Goal: Information Seeking & Learning: Compare options

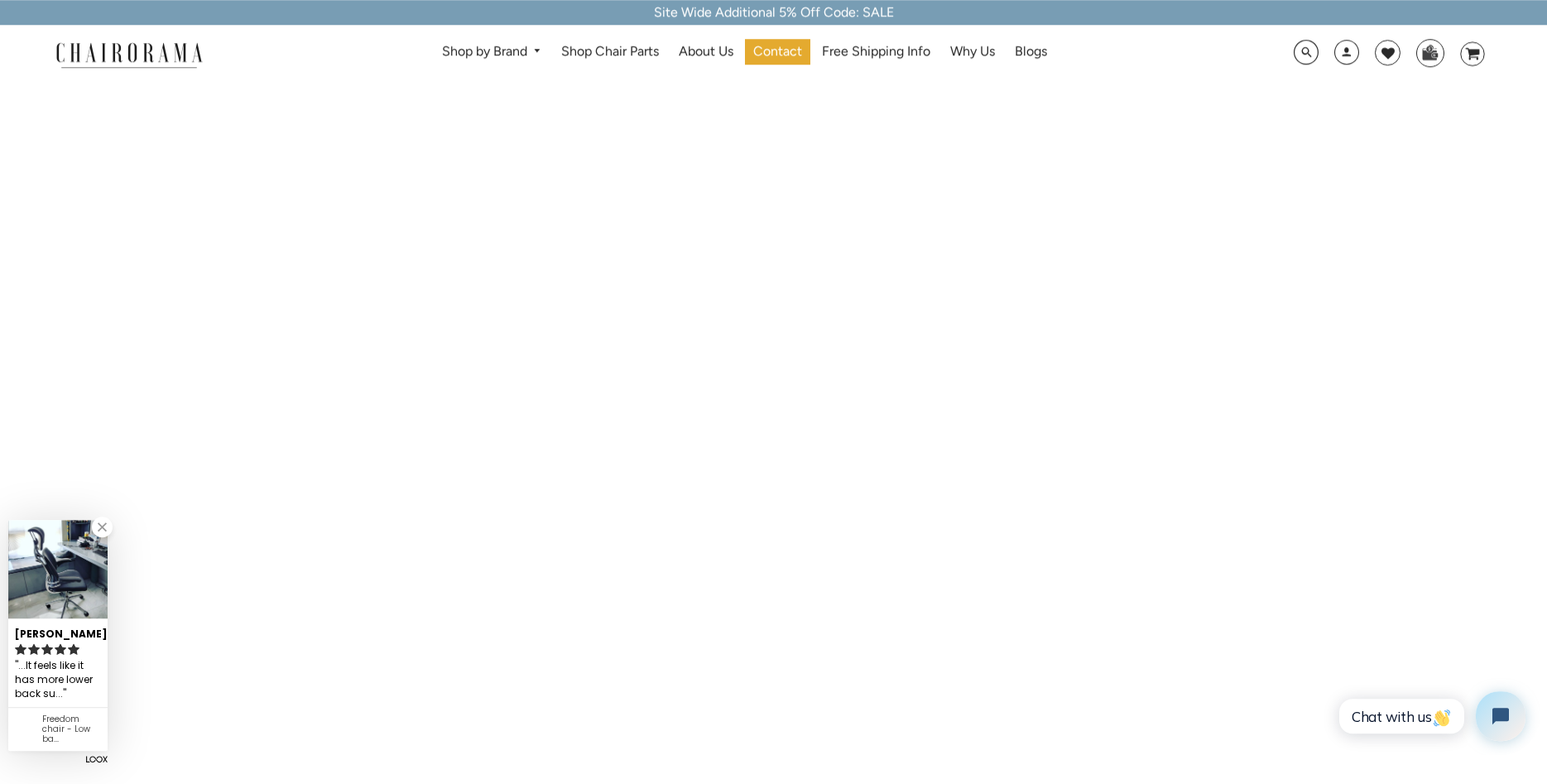
scroll to position [2026, 0]
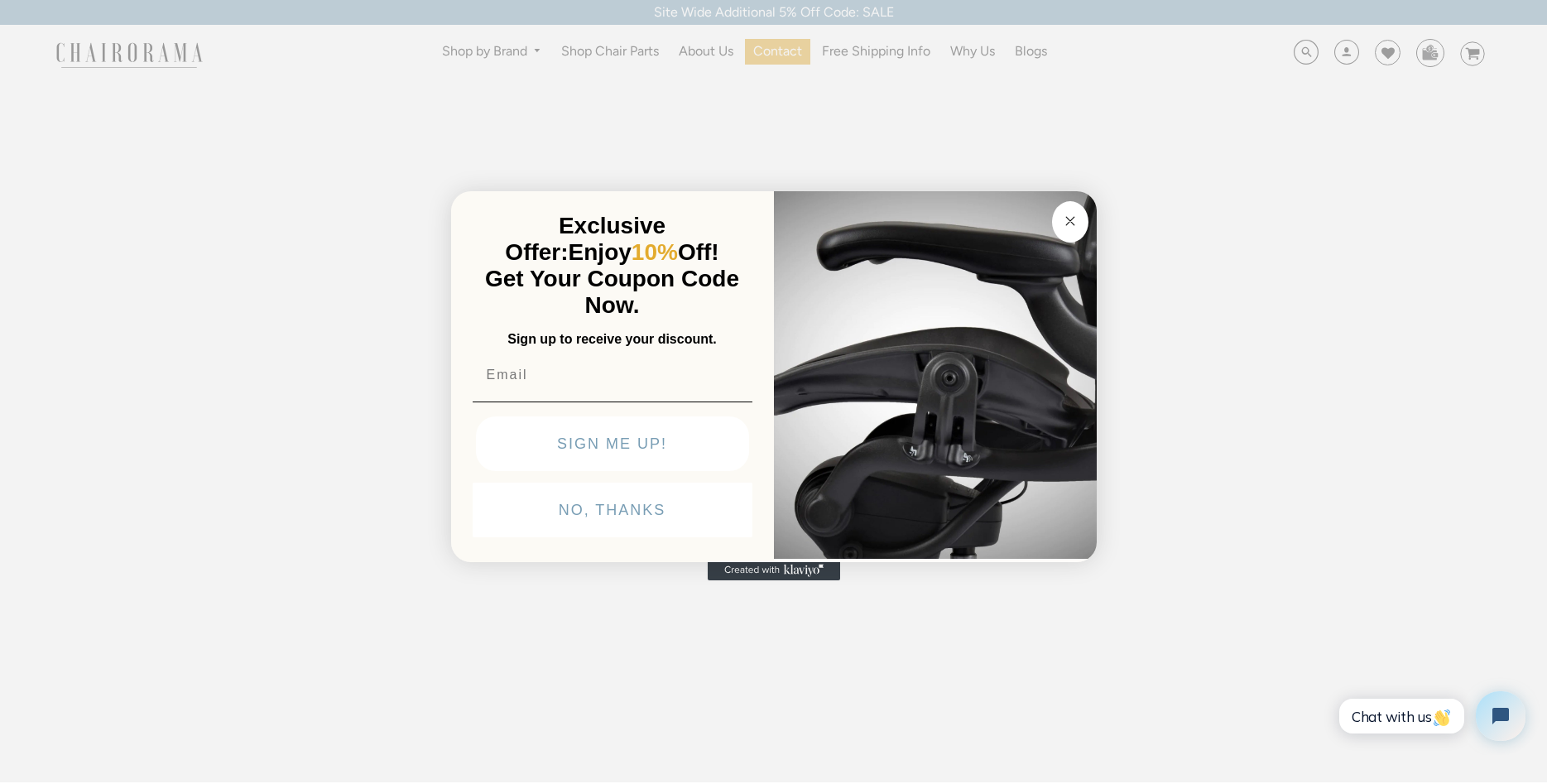
click at [1068, 210] on button "Close dialog" at bounding box center [1071, 221] width 37 height 41
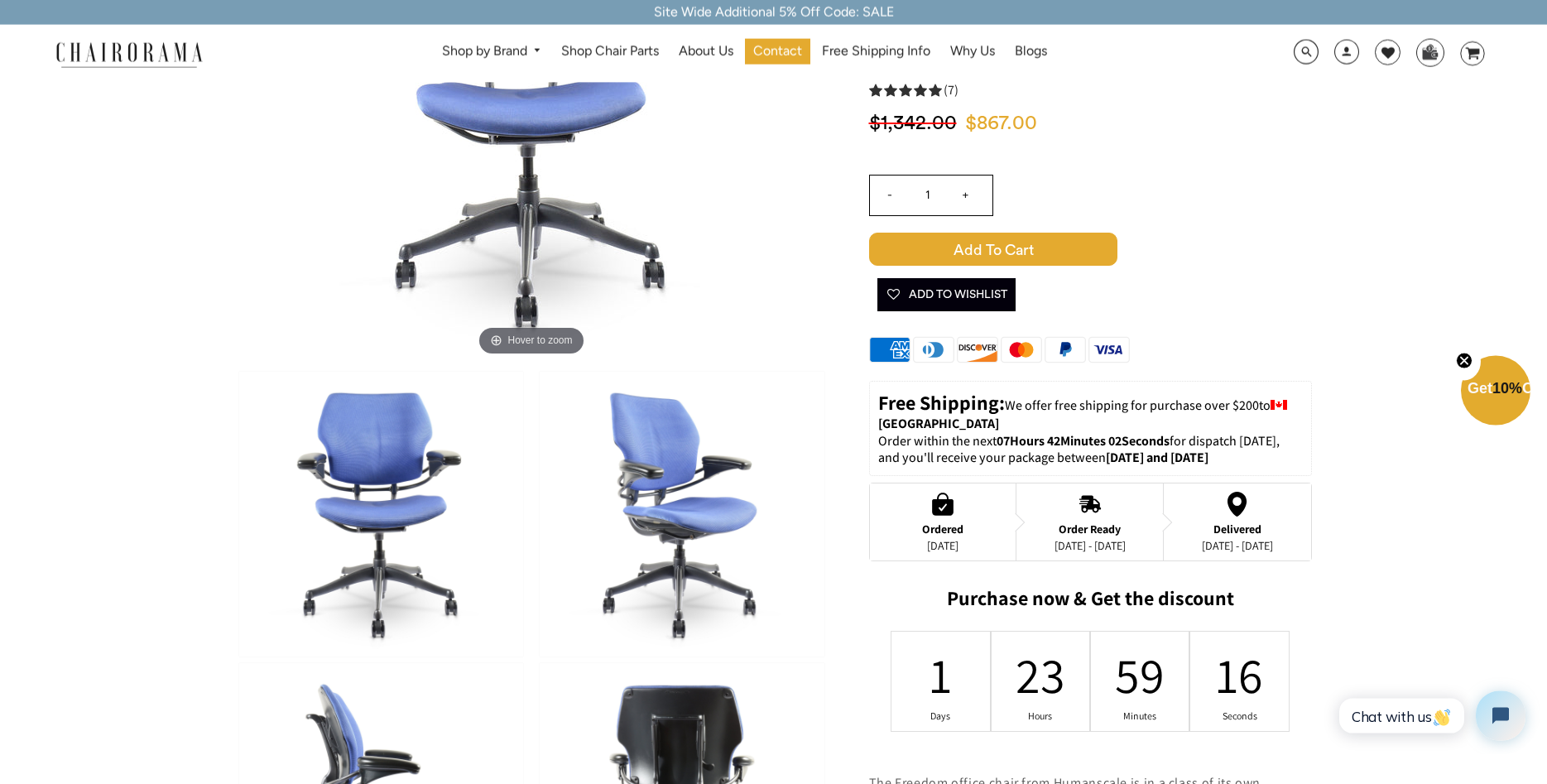
scroll to position [169, 0]
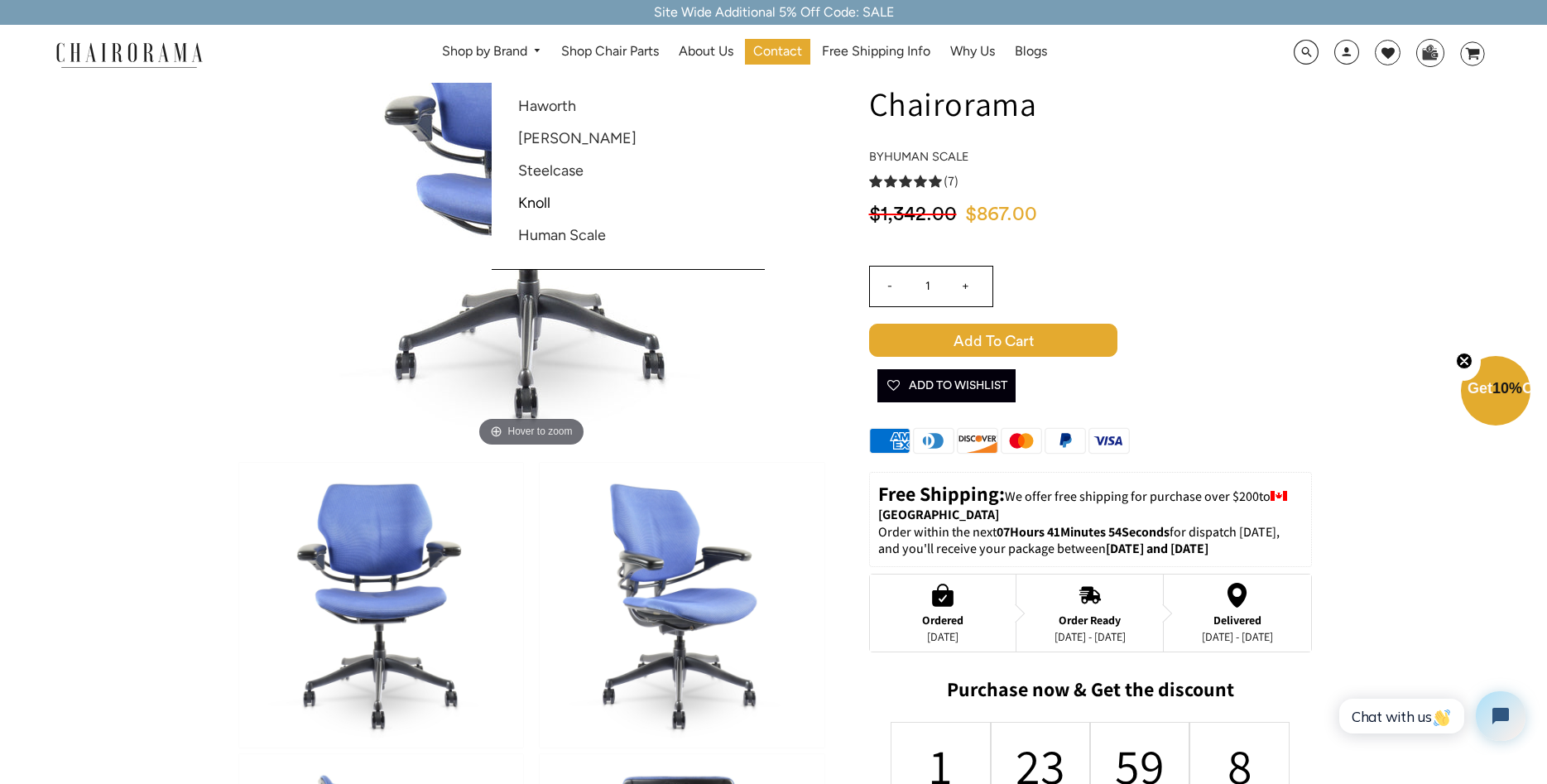
click at [468, 52] on link "Shop by Brand" at bounding box center [492, 51] width 116 height 25
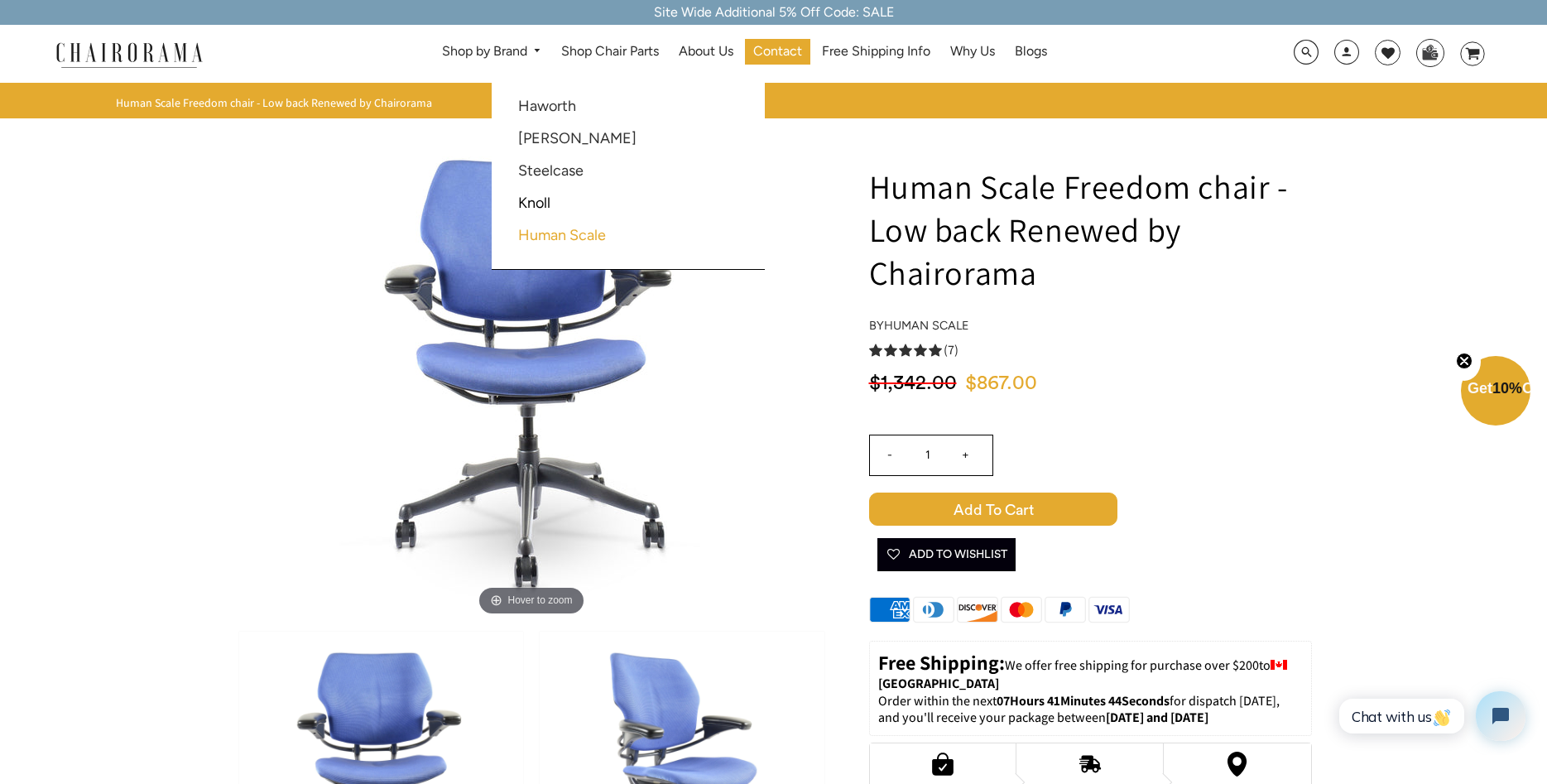
click at [573, 239] on link "Human Scale" at bounding box center [562, 234] width 88 height 18
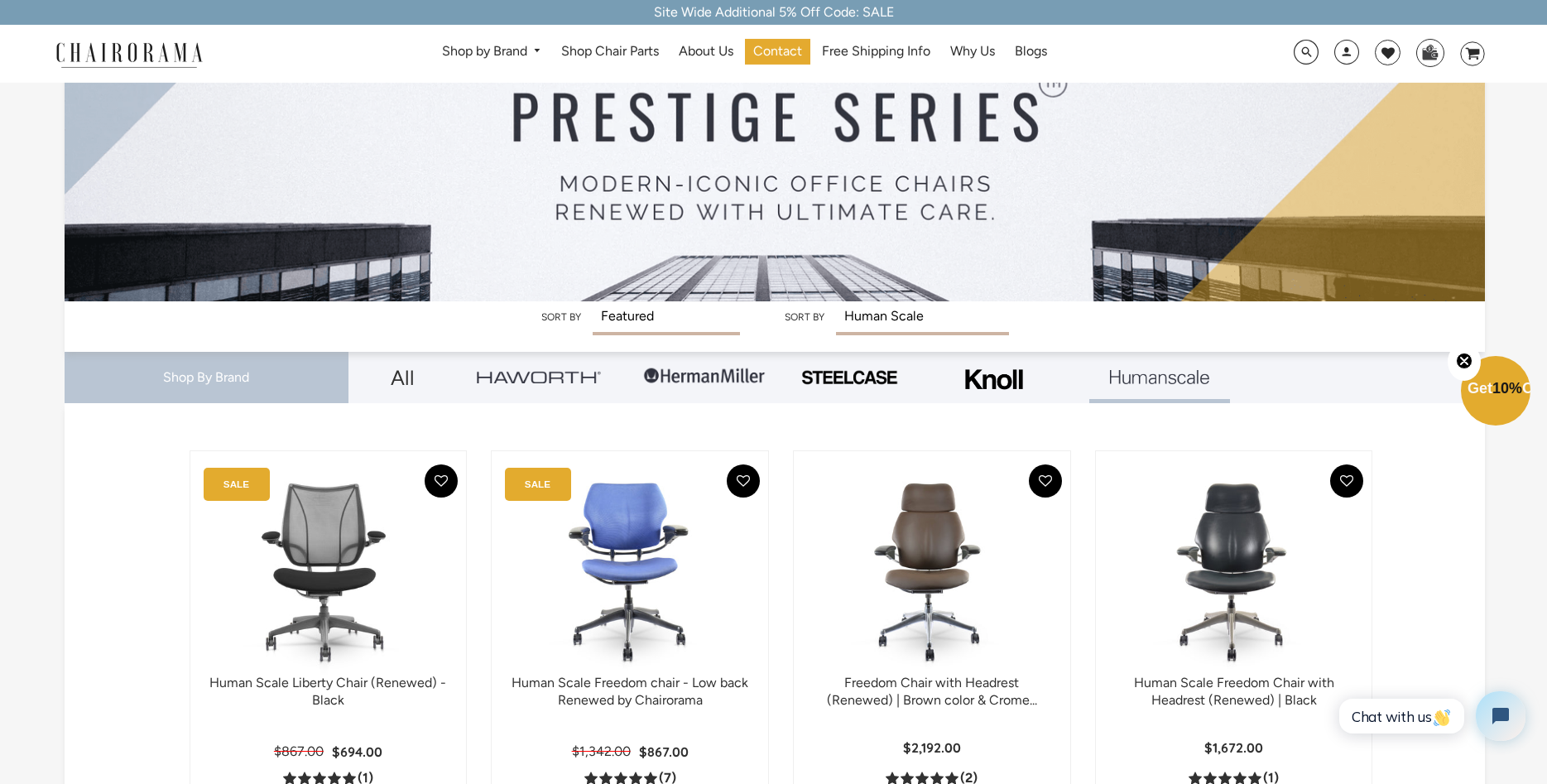
scroll to position [169, 0]
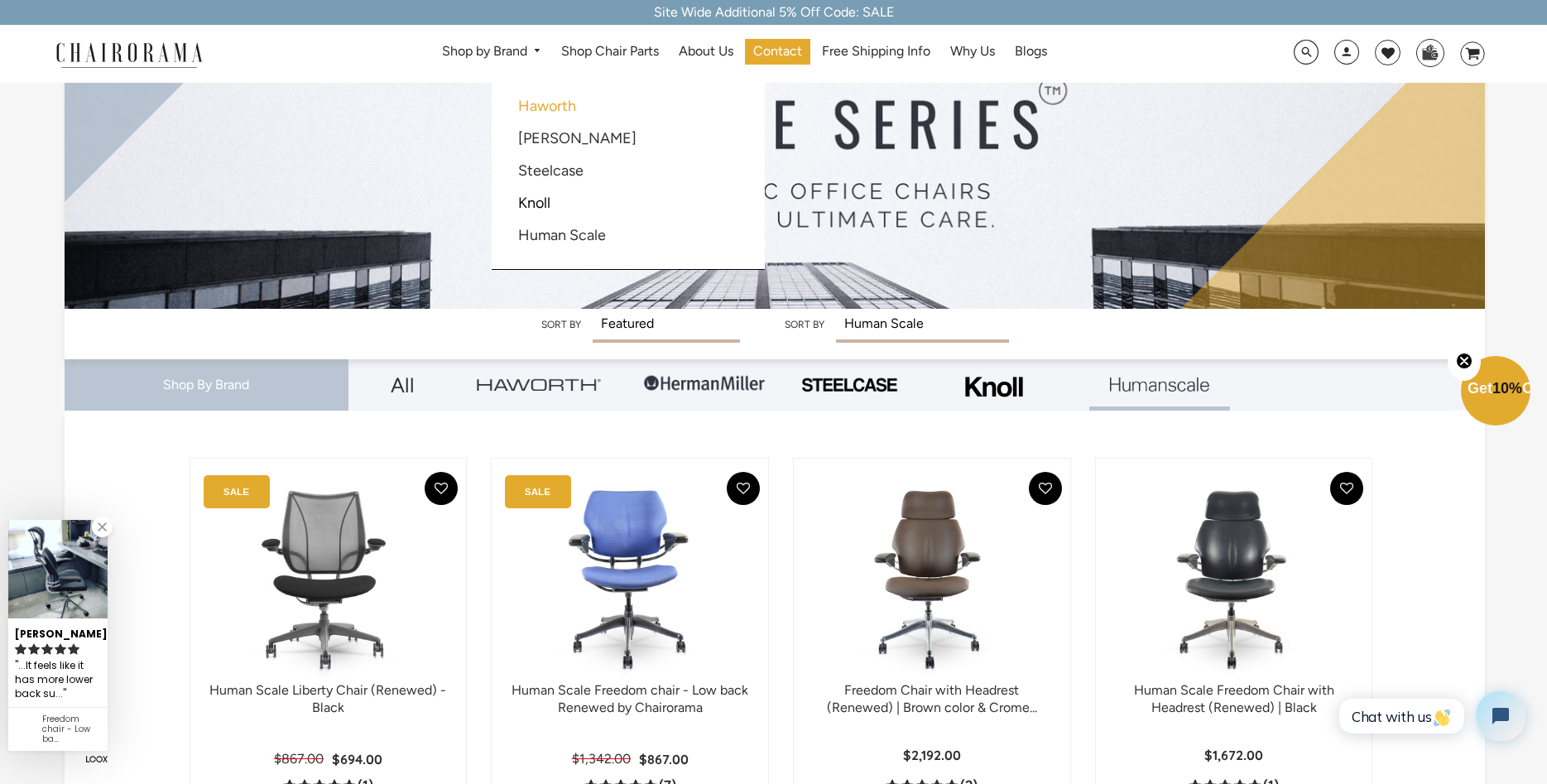
click at [552, 105] on link "Haworth" at bounding box center [547, 106] width 58 height 18
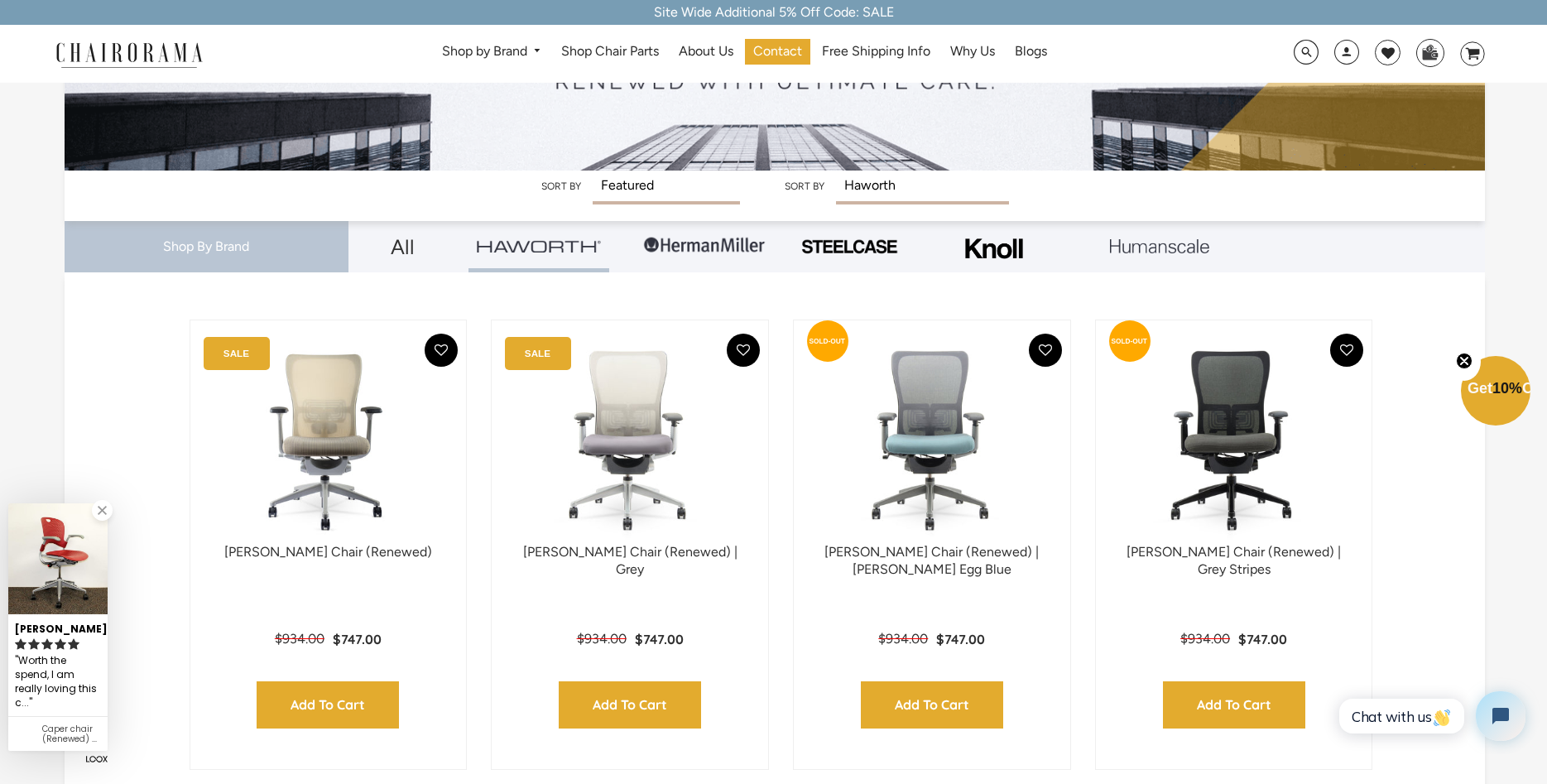
scroll to position [169, 0]
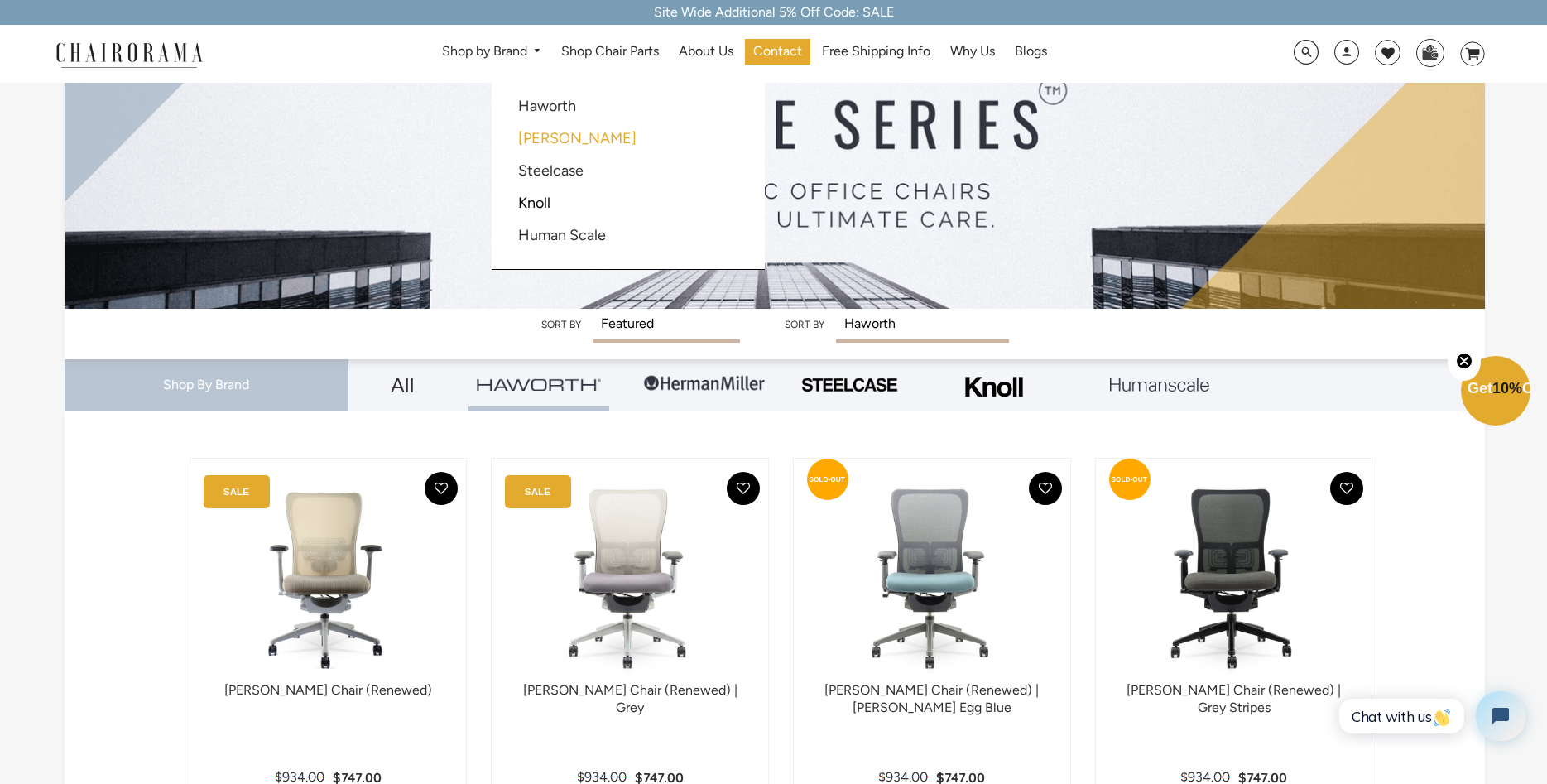
click at [546, 130] on link "[PERSON_NAME]" at bounding box center [577, 138] width 118 height 18
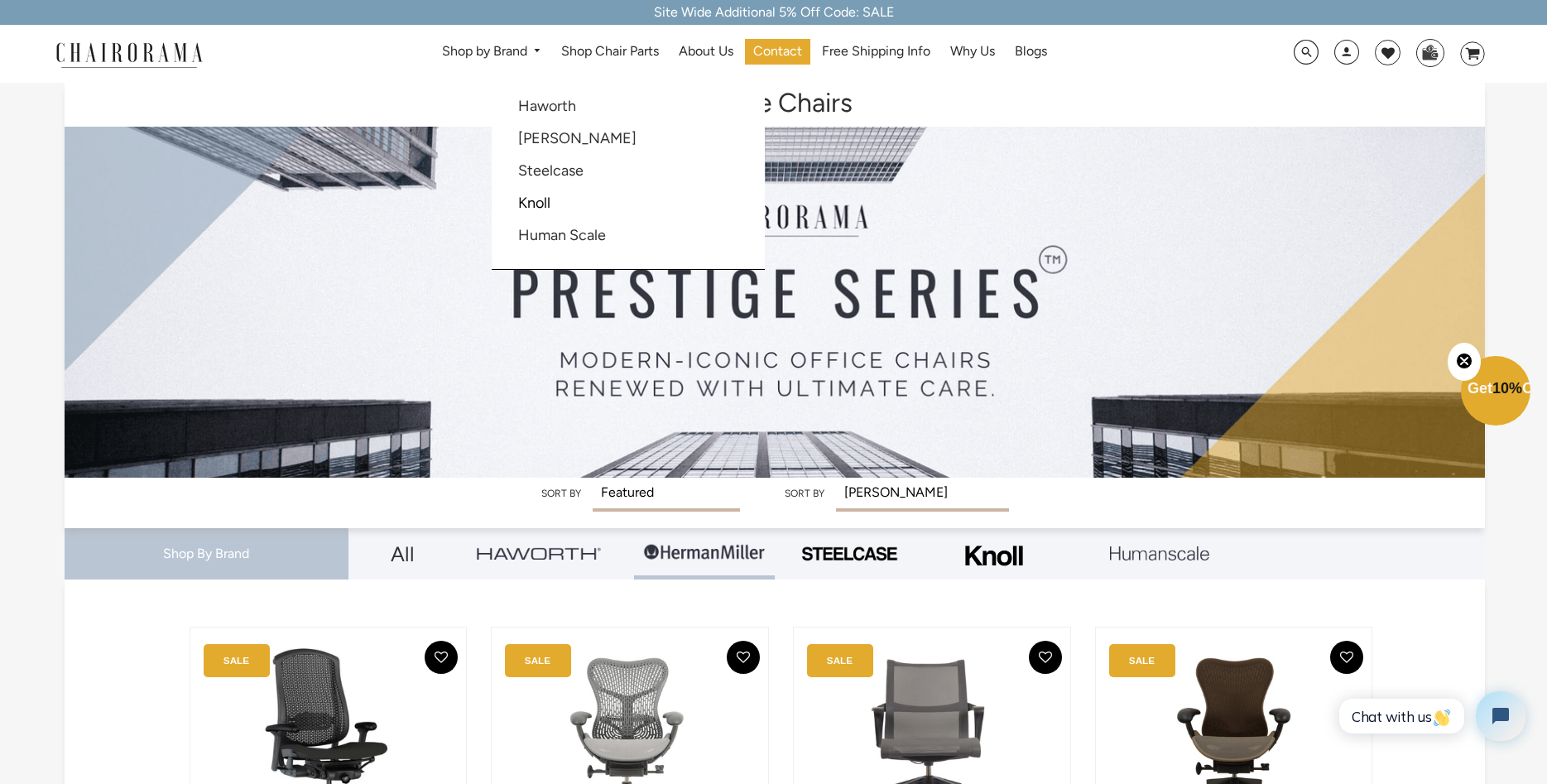
click at [547, 205] on link "Knoll" at bounding box center [534, 202] width 32 height 18
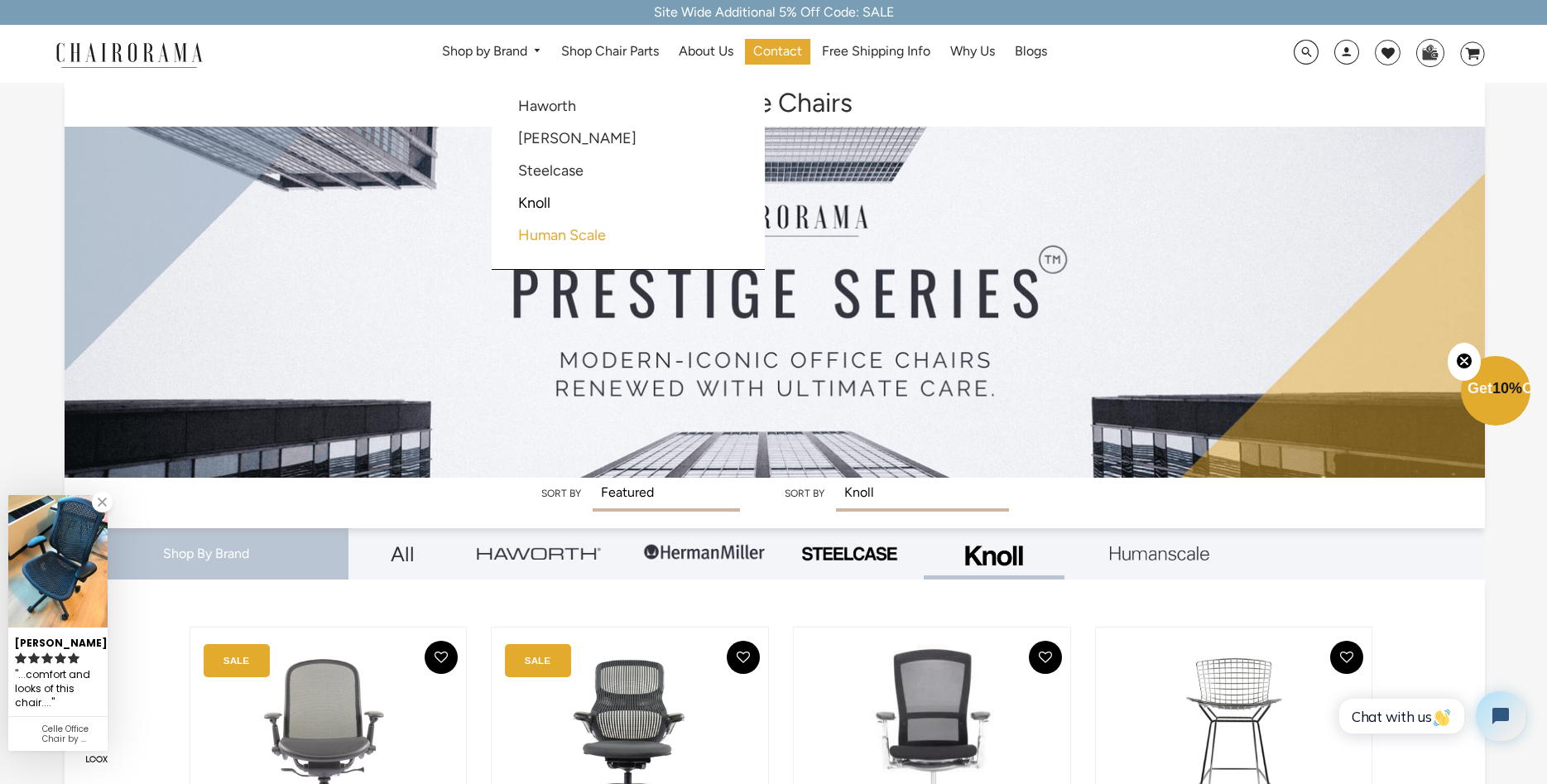
click at [553, 239] on link "Human Scale" at bounding box center [562, 234] width 88 height 18
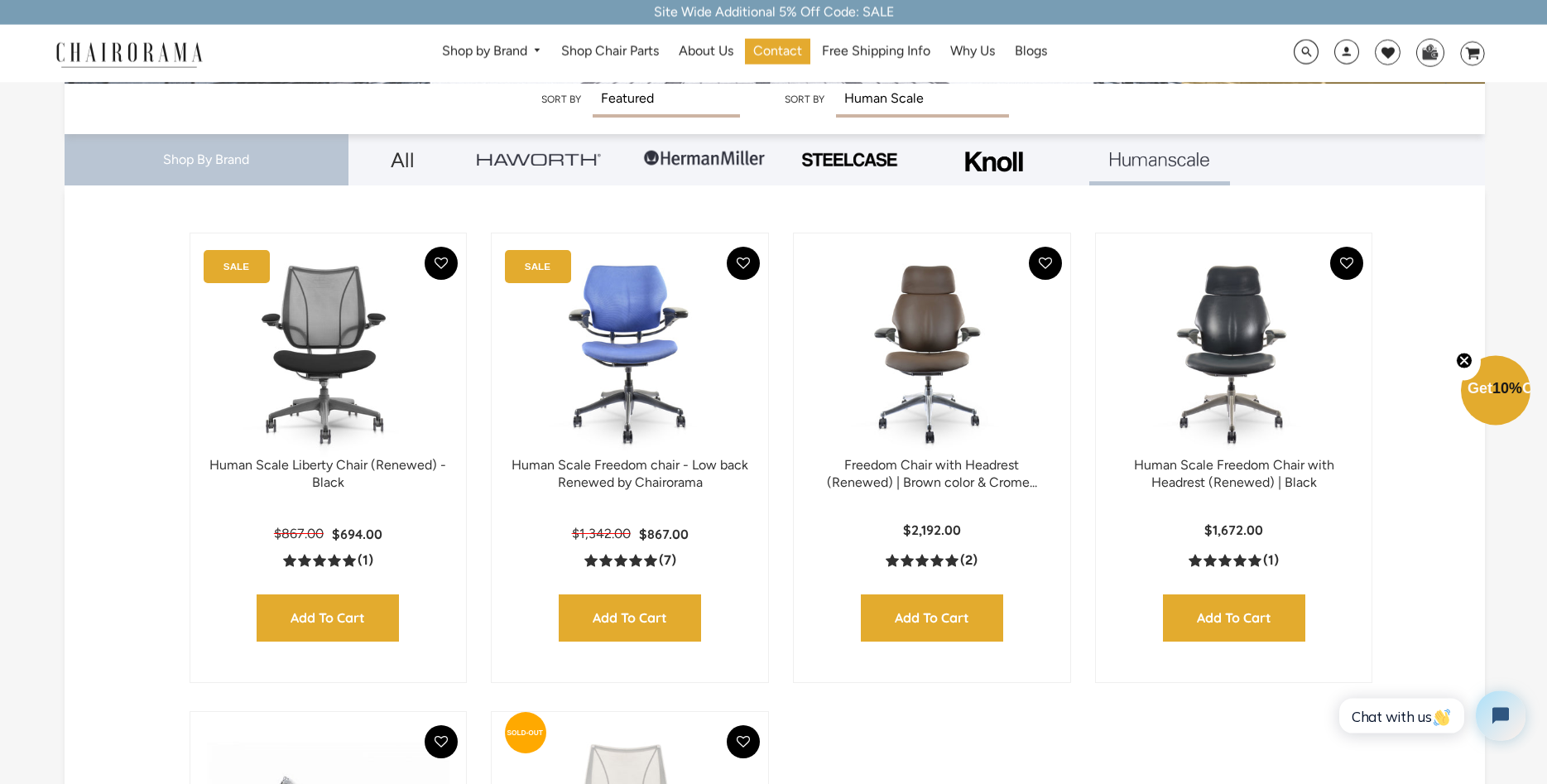
scroll to position [254, 0]
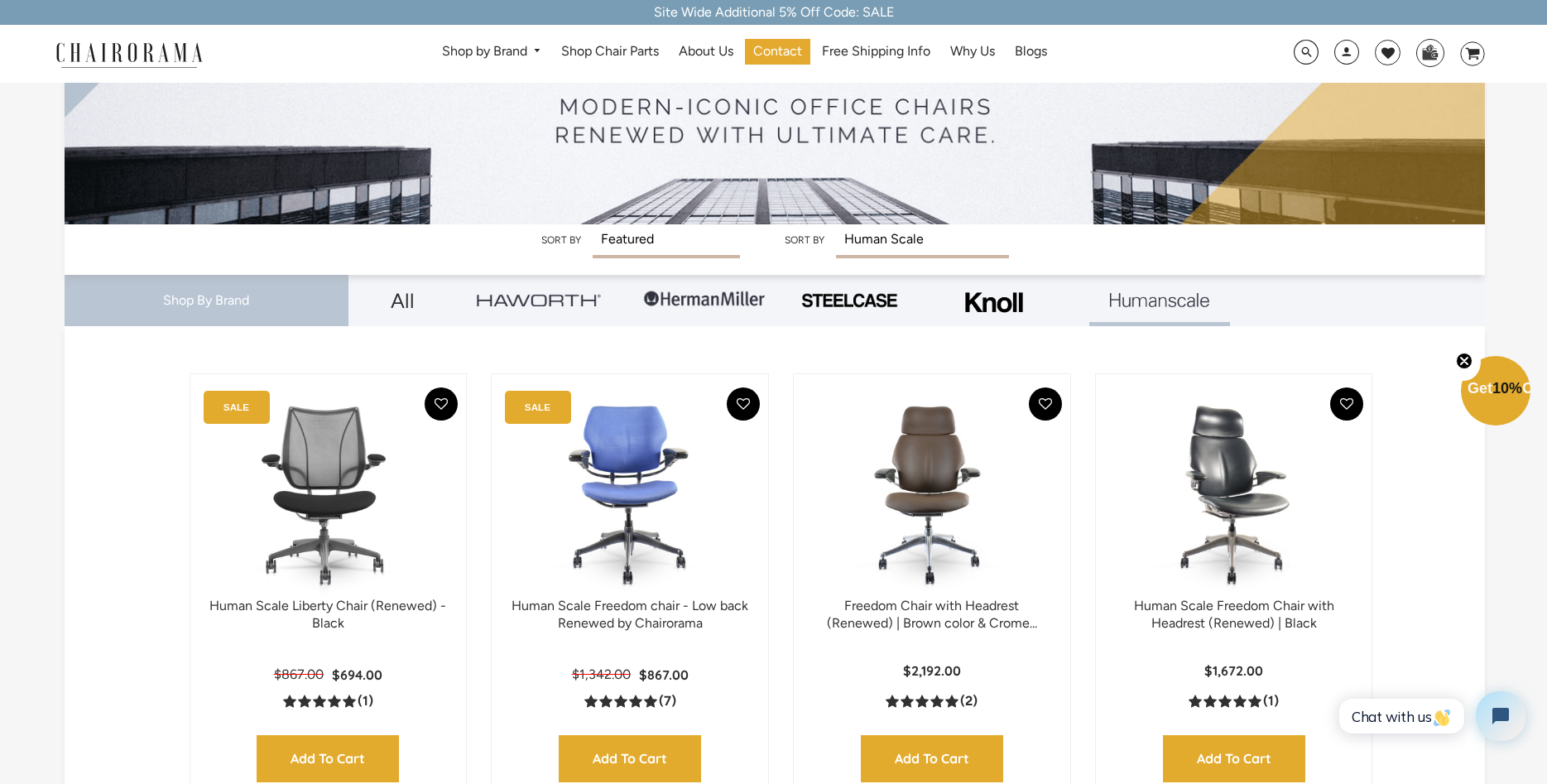
click at [1204, 484] on img at bounding box center [1235, 494] width 243 height 207
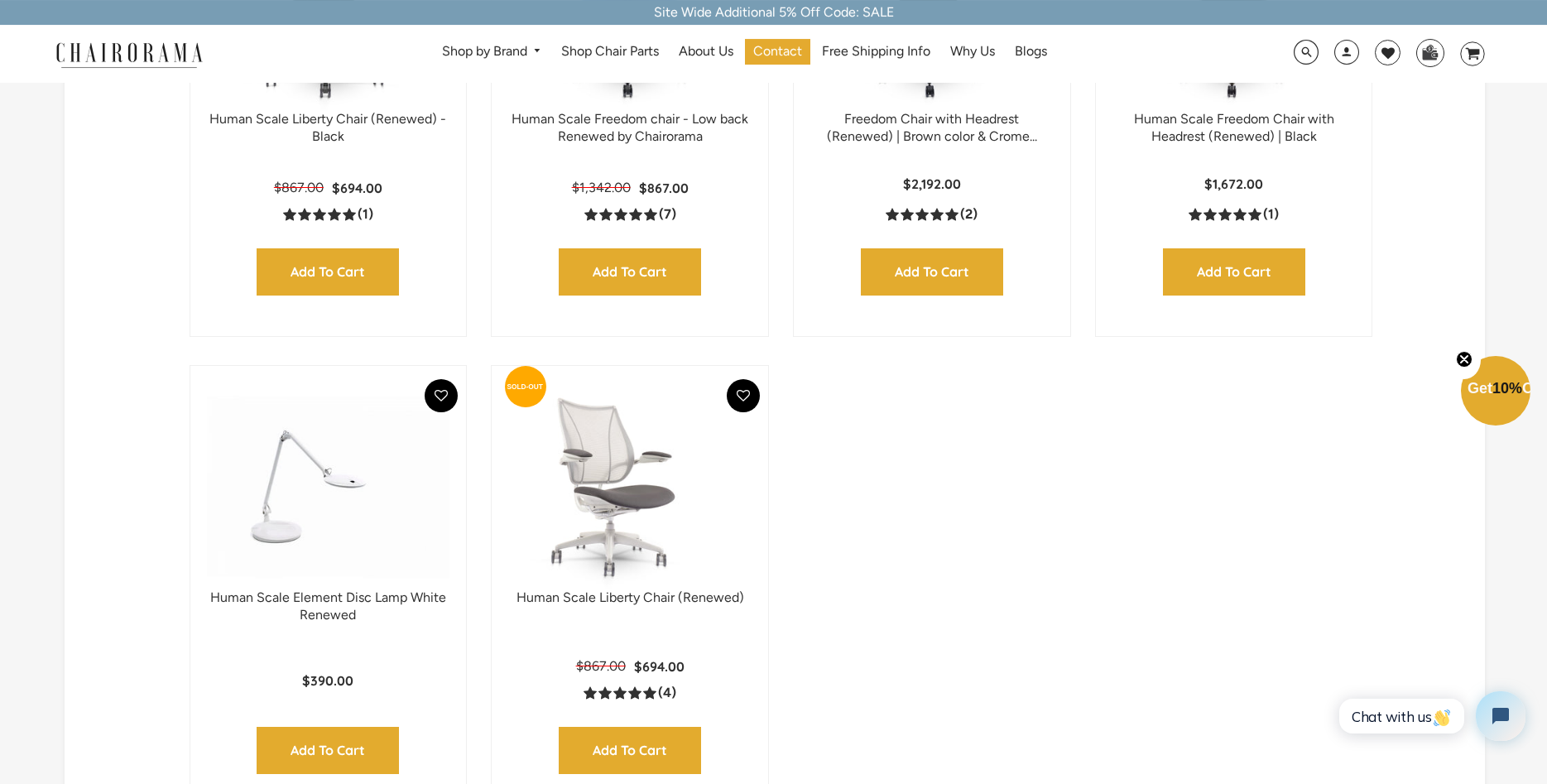
scroll to position [760, 0]
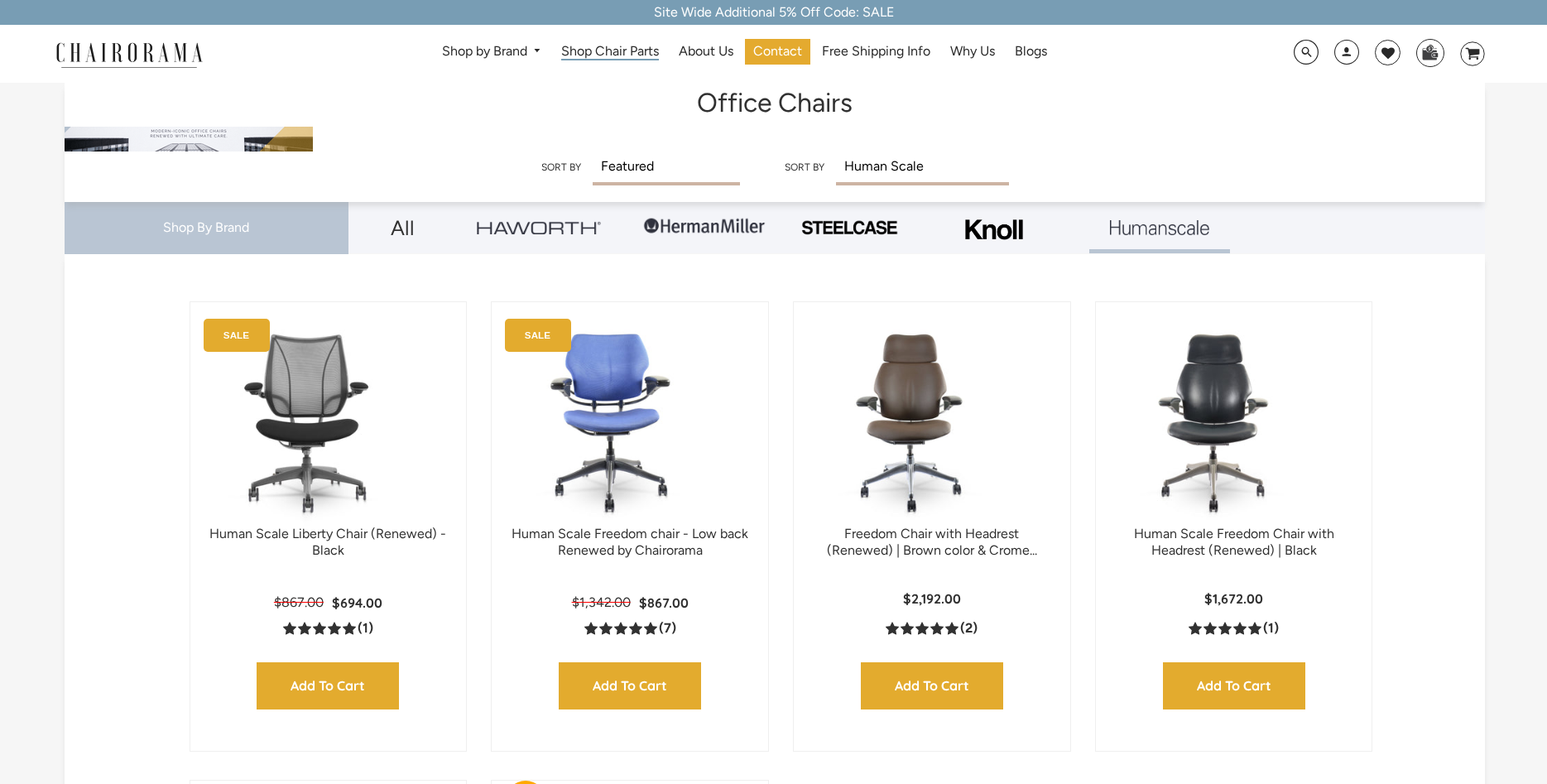
scroll to position [169, 0]
